Goal: Check status: Check status

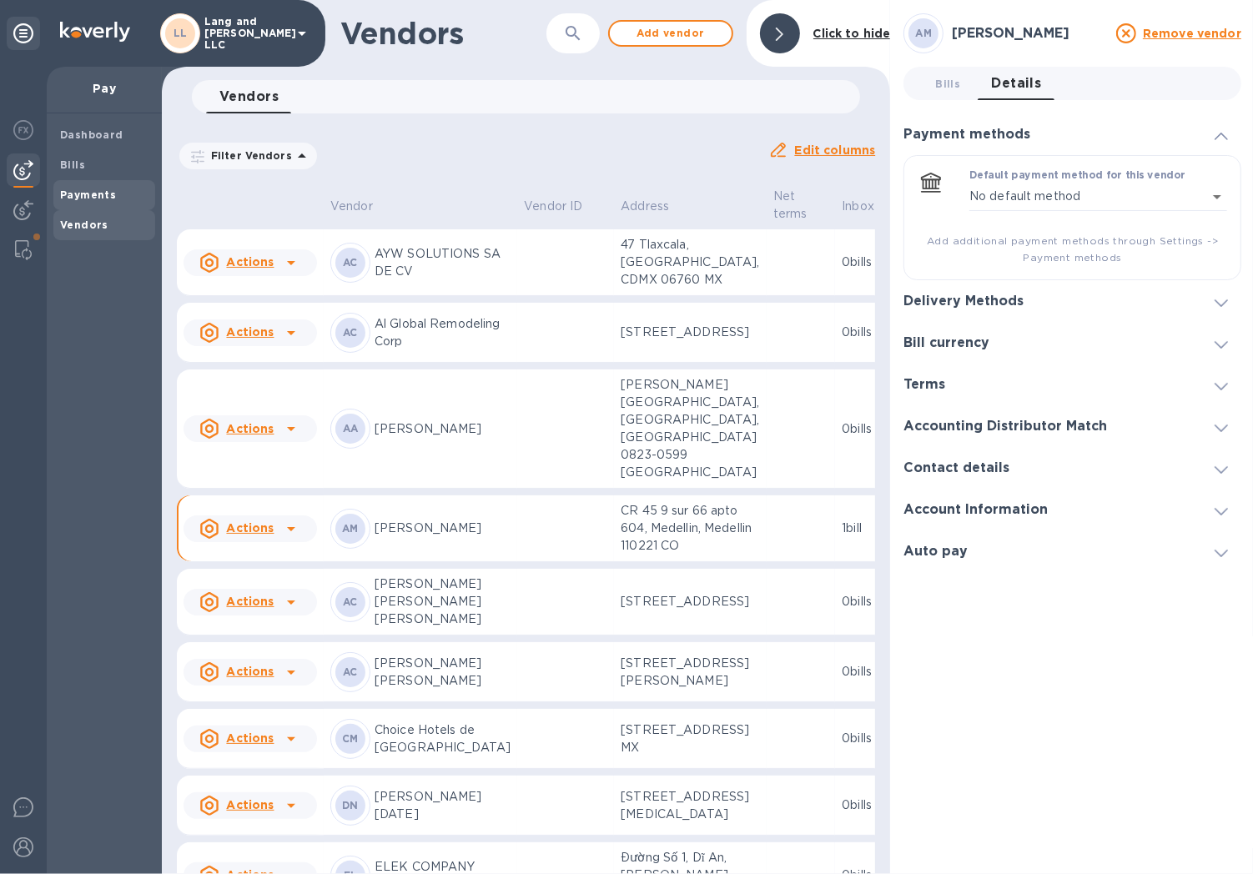
click at [77, 190] on b "Payments" at bounding box center [88, 195] width 56 height 13
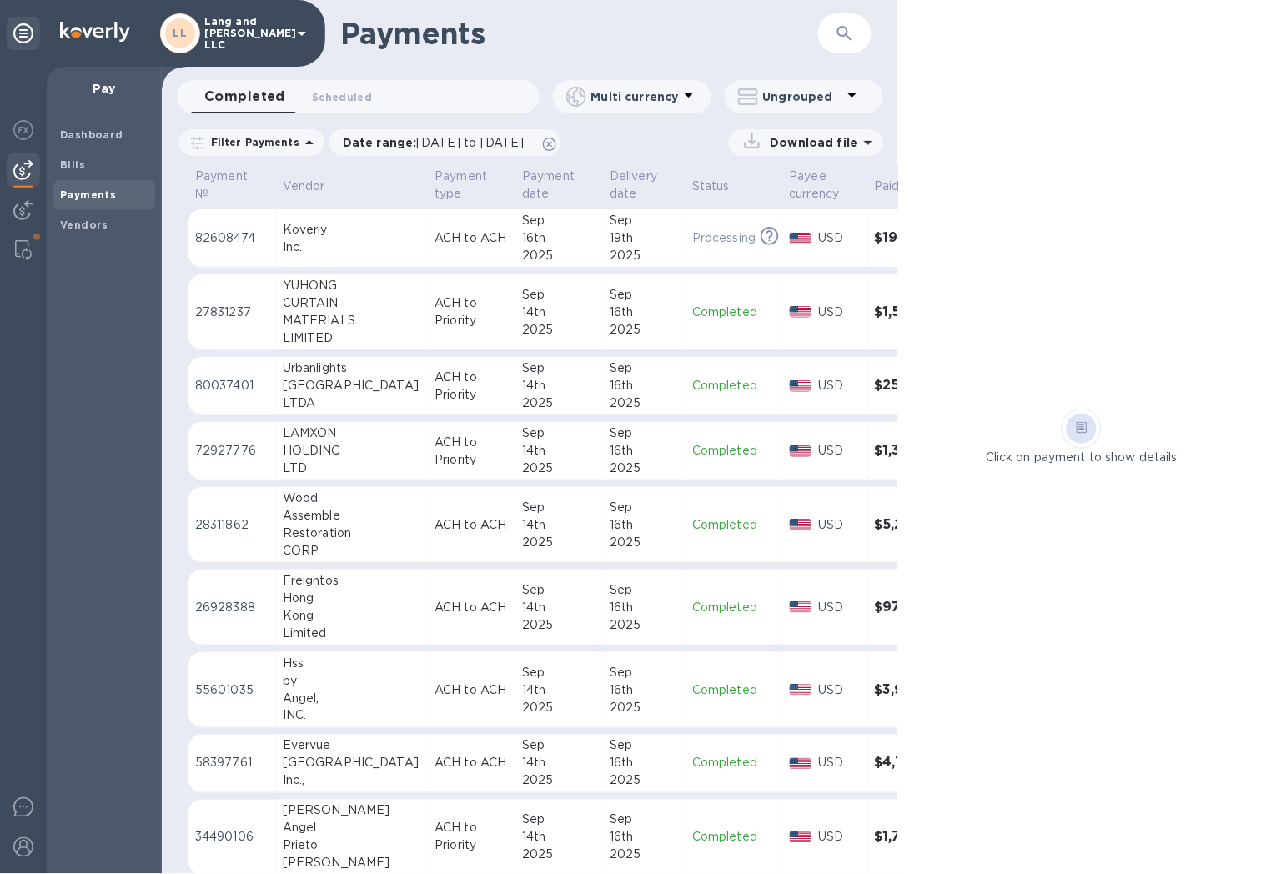
click at [522, 519] on div "14th" at bounding box center [559, 525] width 74 height 18
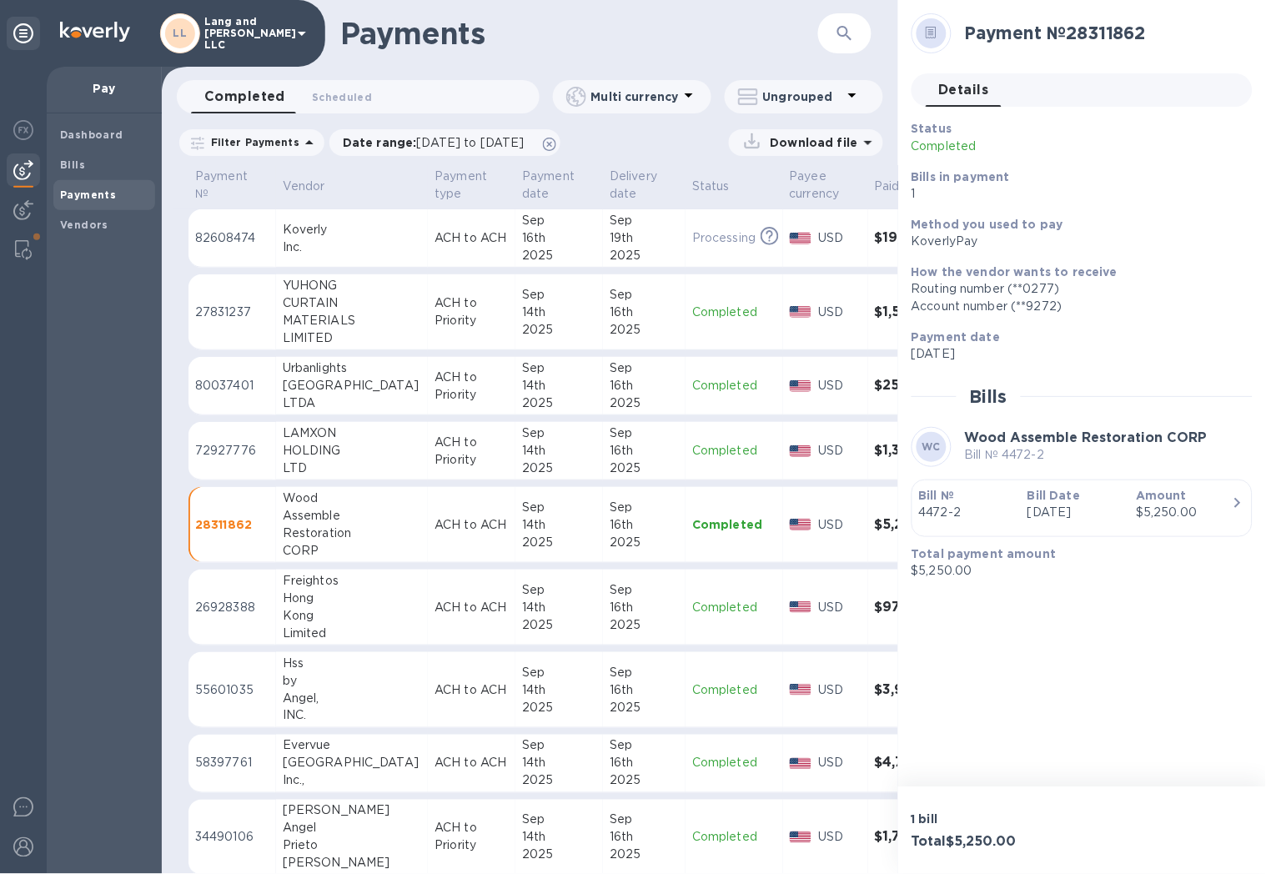
click at [1043, 504] on p "[DATE]" at bounding box center [1075, 513] width 95 height 18
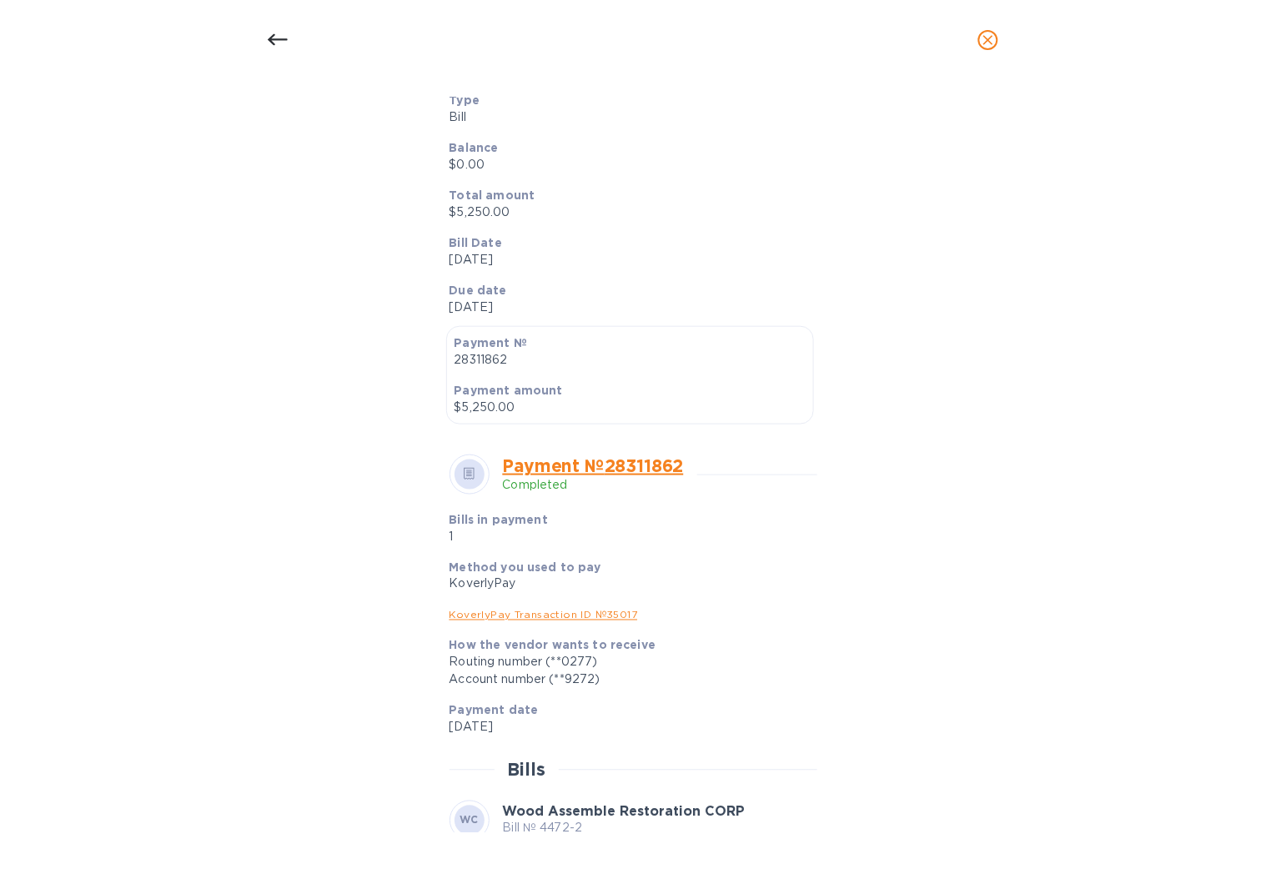
scroll to position [368, 0]
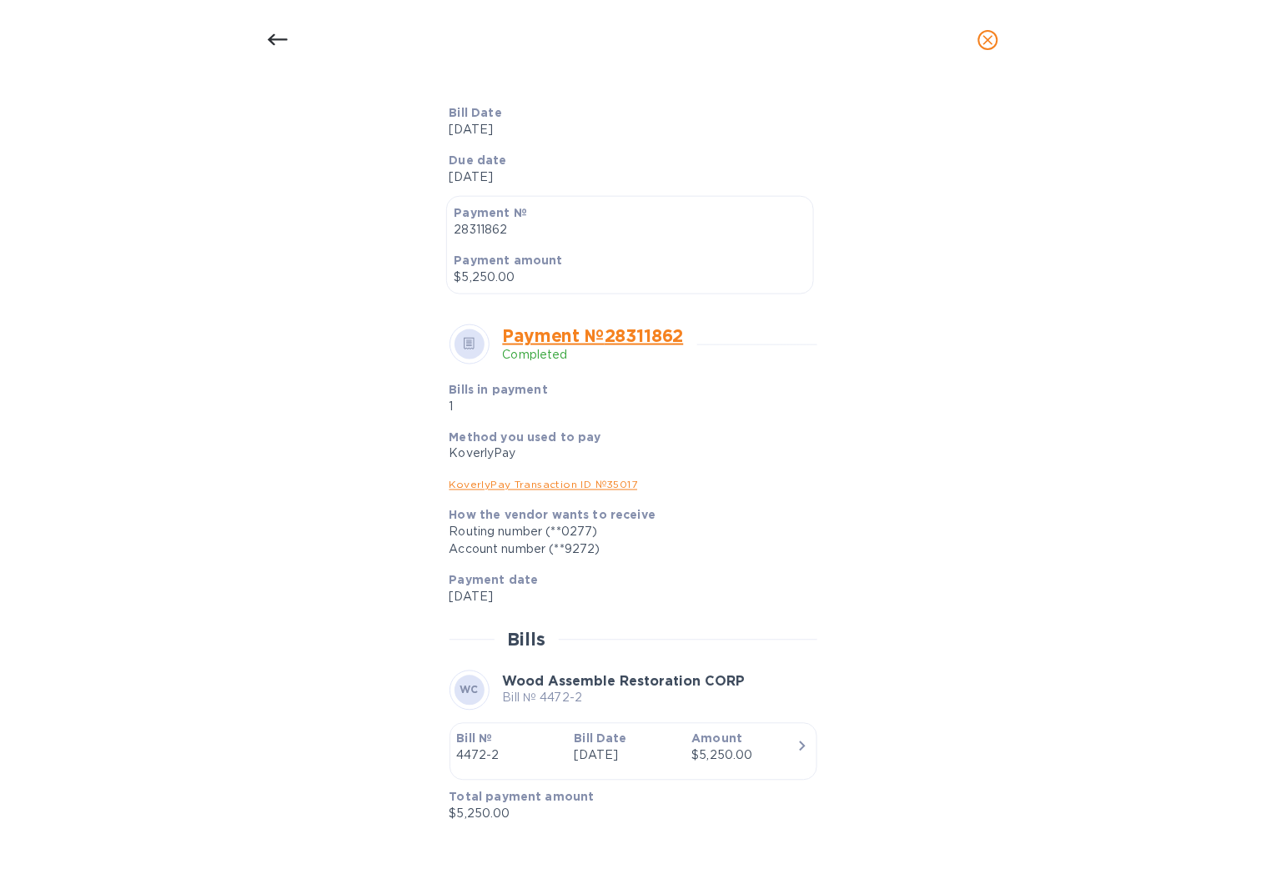
drag, startPoint x: 265, startPoint y: 40, endPoint x: 282, endPoint y: 48, distance: 18.3
click at [265, 40] on div at bounding box center [278, 40] width 40 height 40
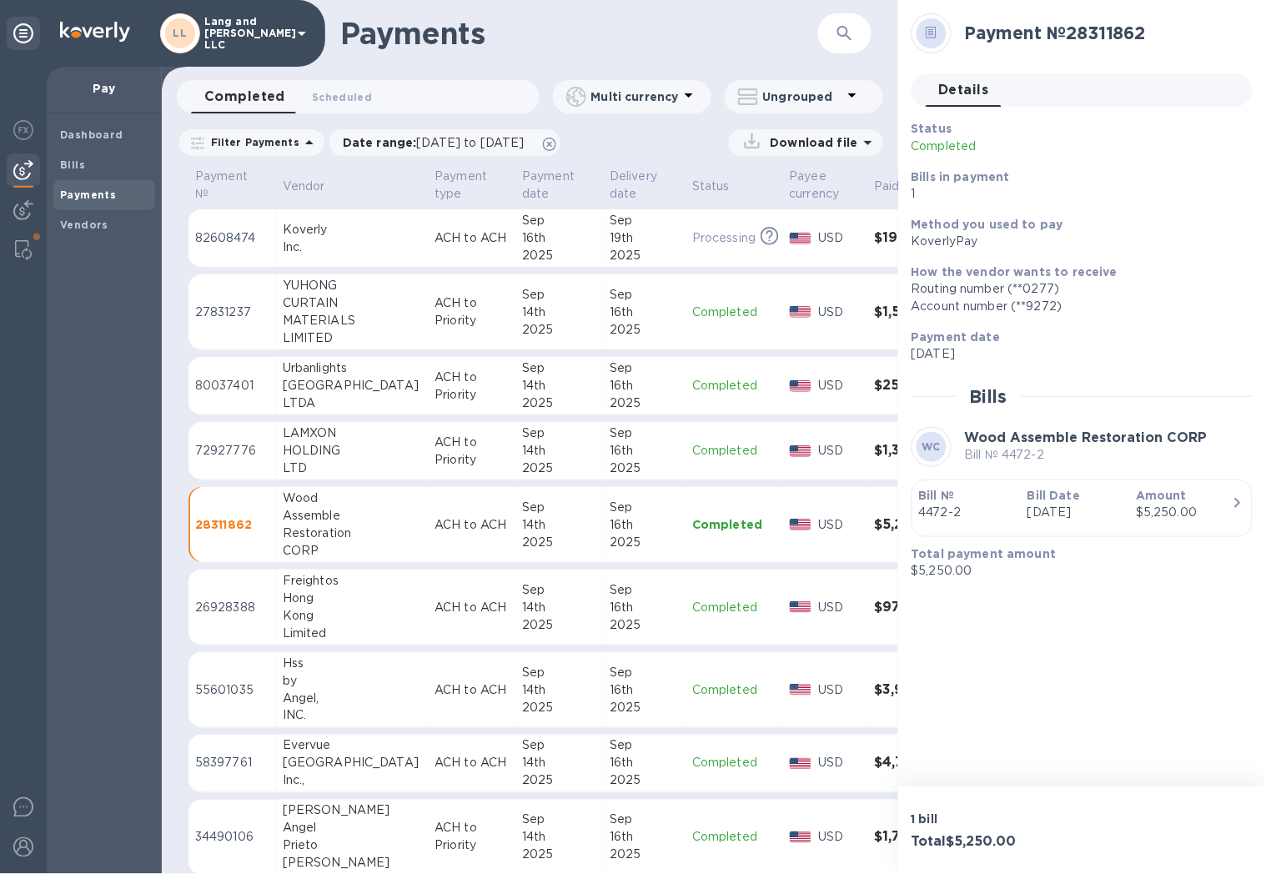
scroll to position [327, 0]
click at [753, 33] on h1 "Payments" at bounding box center [579, 33] width 478 height 35
click at [298, 31] on icon at bounding box center [302, 33] width 20 height 20
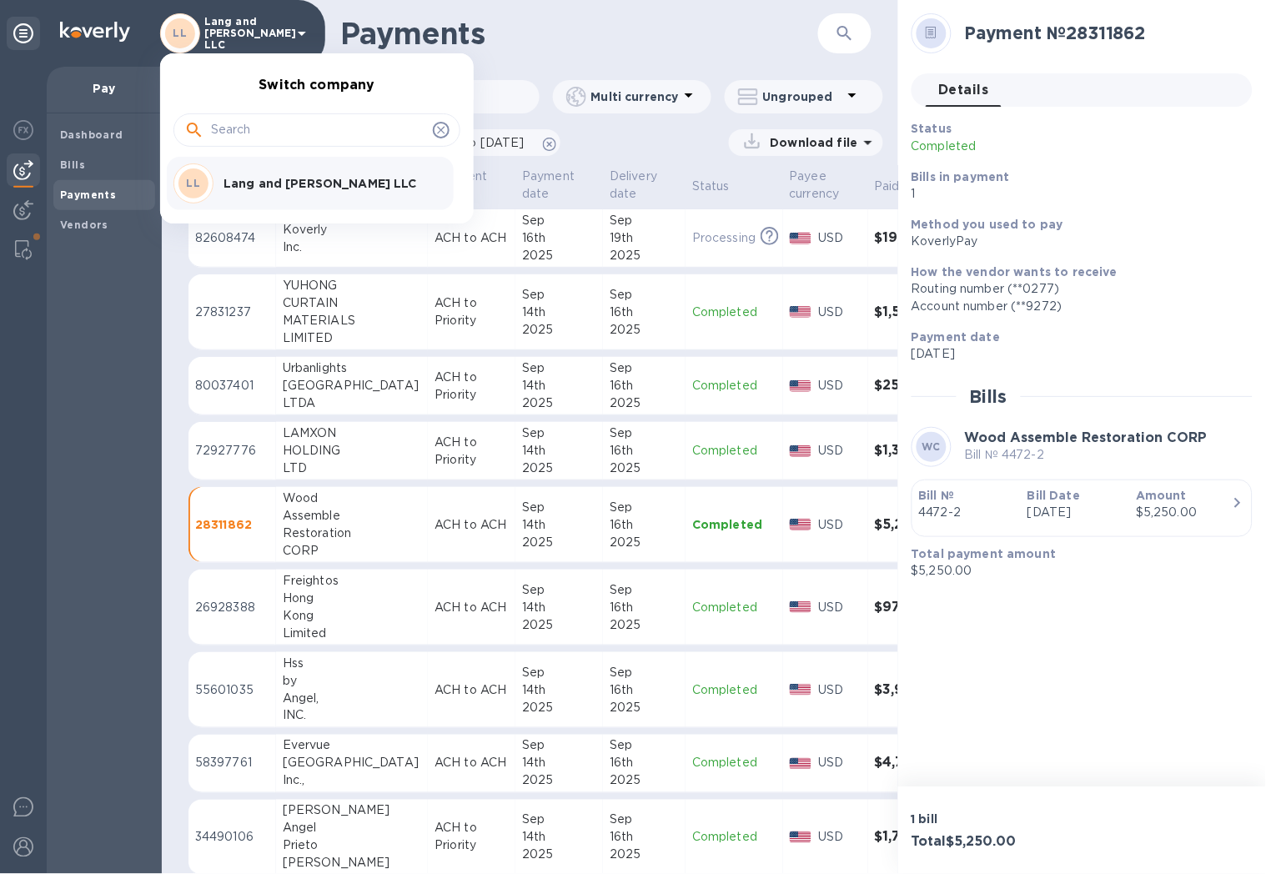
click at [949, 88] on div at bounding box center [633, 437] width 1266 height 874
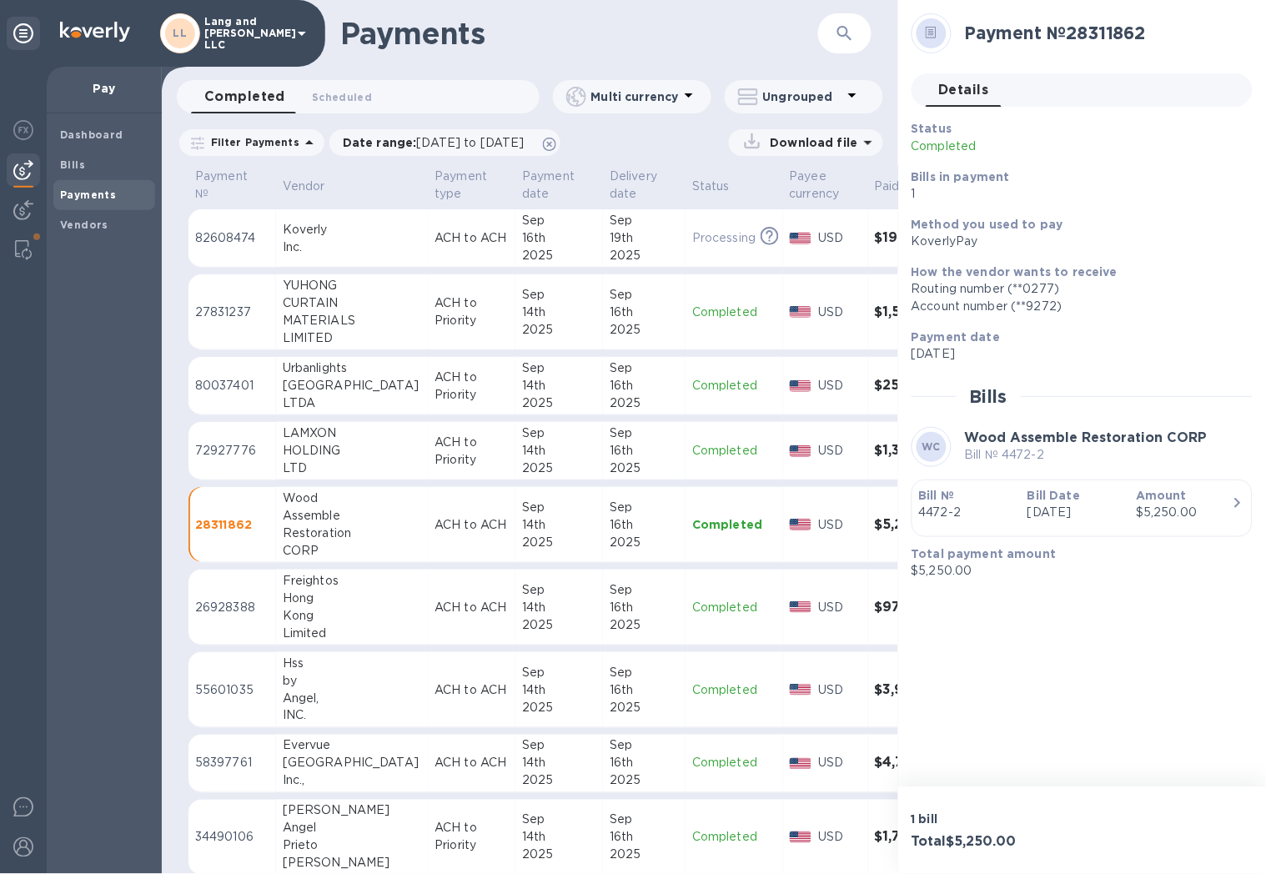
click at [798, 28] on h1 "Payments" at bounding box center [579, 33] width 478 height 35
